Goal: Transaction & Acquisition: Purchase product/service

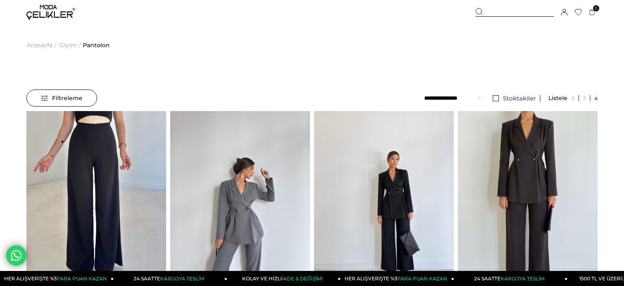
click at [45, 8] on img at bounding box center [50, 12] width 49 height 15
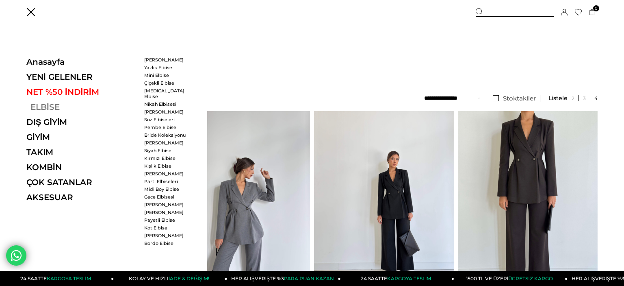
click at [41, 108] on link "ELBİSE" at bounding box center [82, 107] width 112 height 10
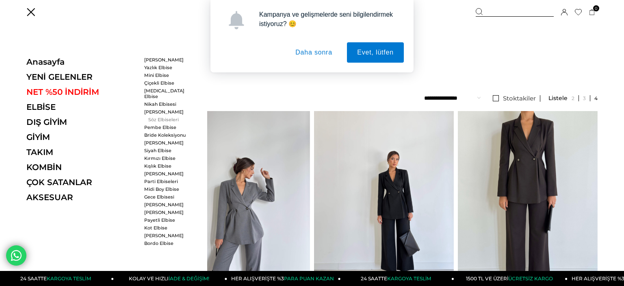
click at [156, 117] on link "Söz Elbiseleri" at bounding box center [167, 120] width 47 height 6
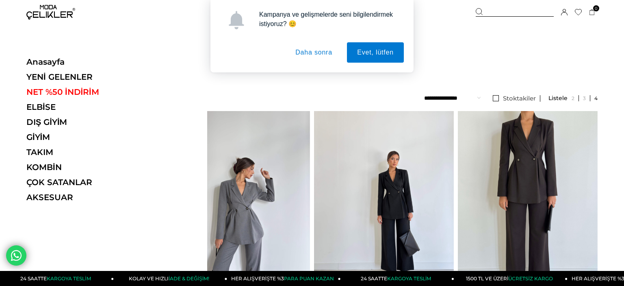
click at [311, 51] on button "Daha sonra" at bounding box center [313, 52] width 57 height 20
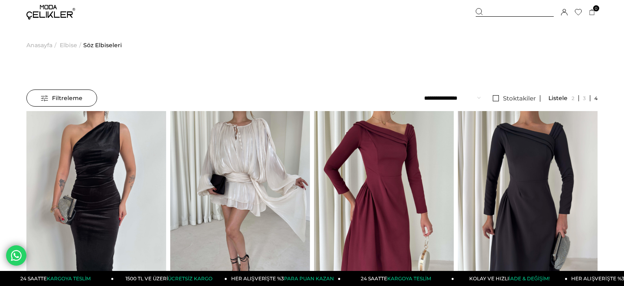
click at [54, 16] on img at bounding box center [50, 12] width 49 height 15
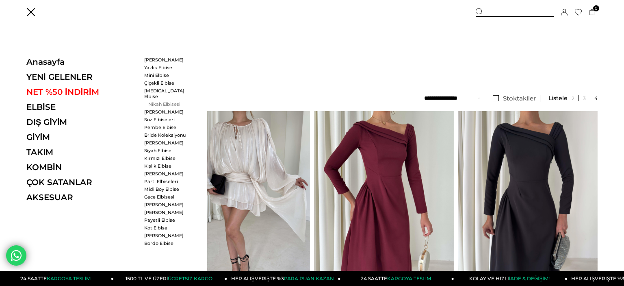
click at [171, 101] on link "Nikah Elbisesi" at bounding box center [167, 104] width 47 height 6
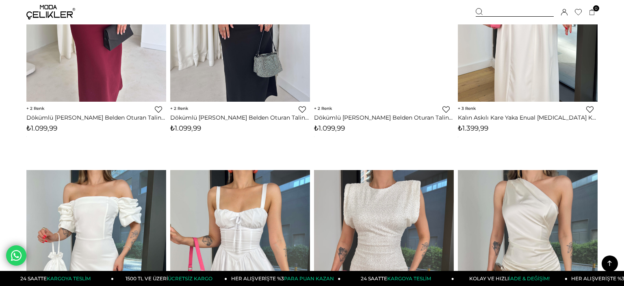
scroll to position [2146, 0]
